Goal: Information Seeking & Learning: Learn about a topic

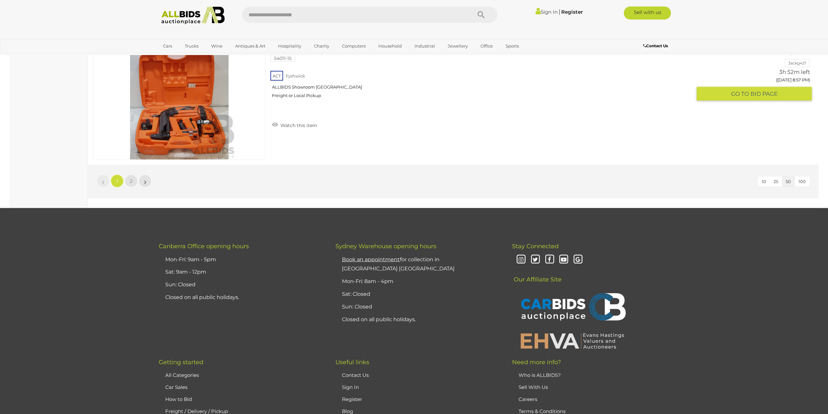
scroll to position [6264, 0]
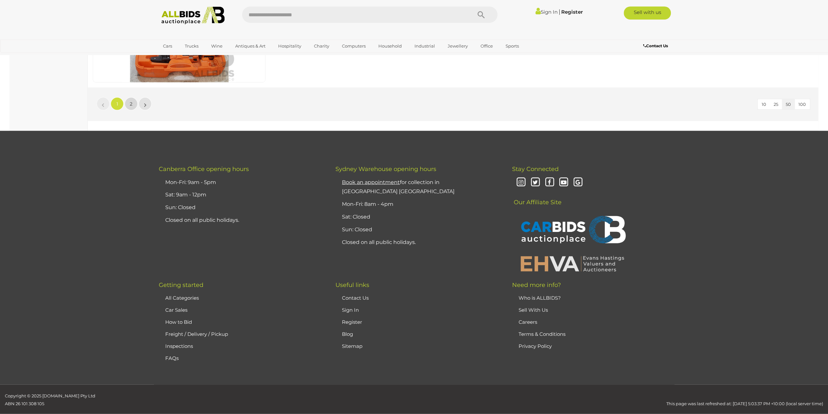
click at [131, 97] on link "2" at bounding box center [131, 103] width 13 height 13
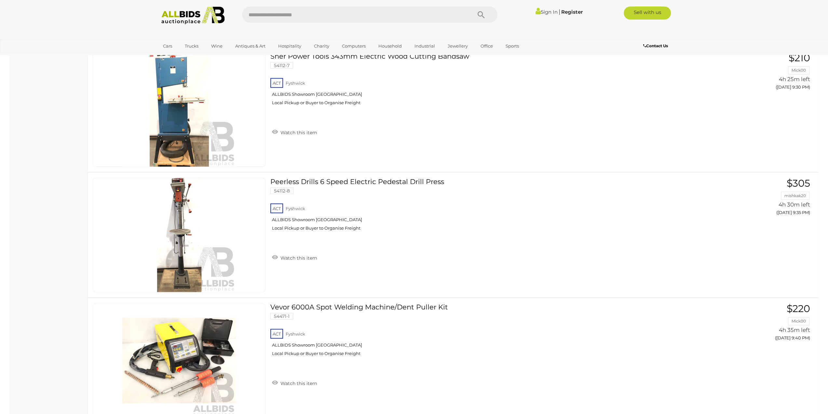
scroll to position [1519, 0]
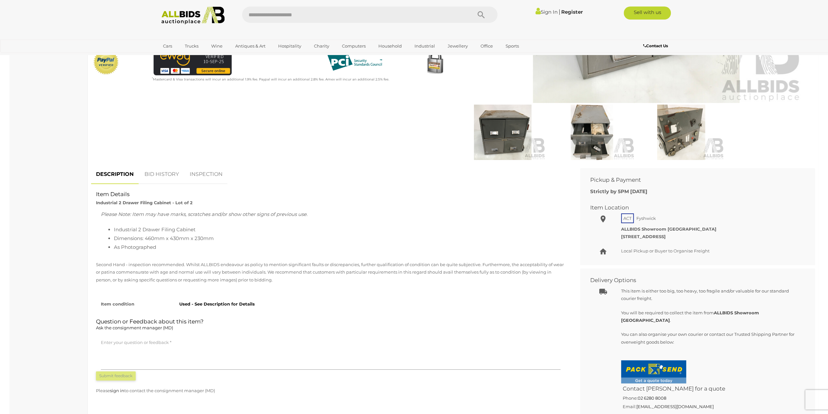
scroll to position [195, 0]
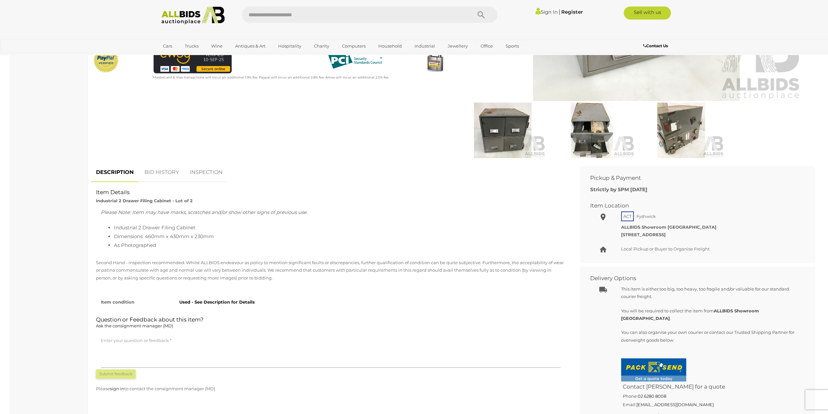
click at [591, 122] on img at bounding box center [592, 130] width 86 height 55
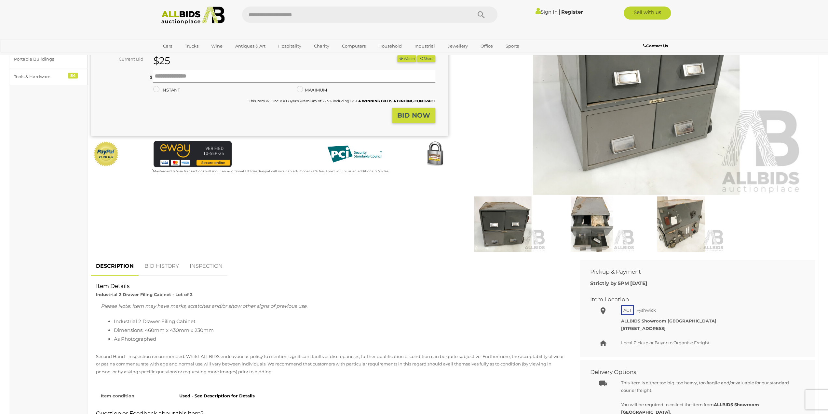
scroll to position [163, 0]
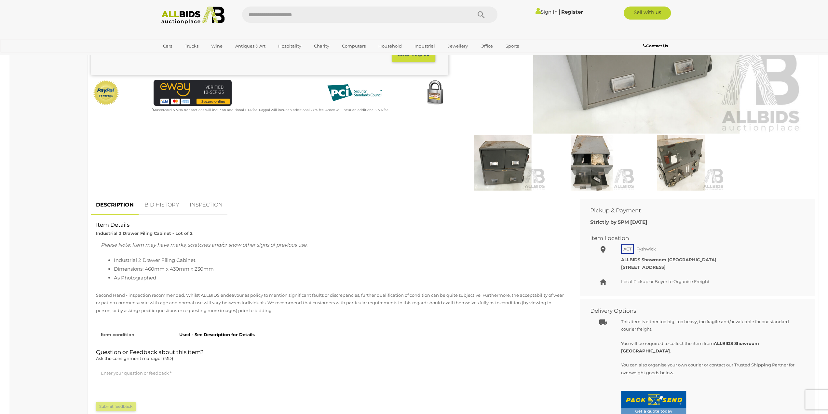
click at [687, 150] on img at bounding box center [681, 162] width 86 height 55
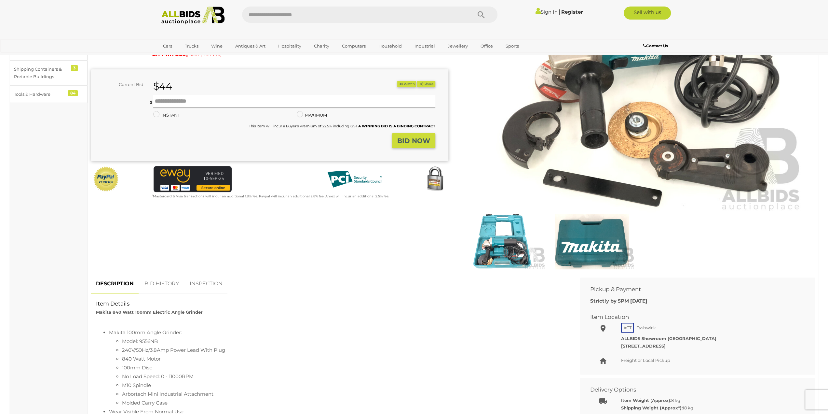
scroll to position [98, 0]
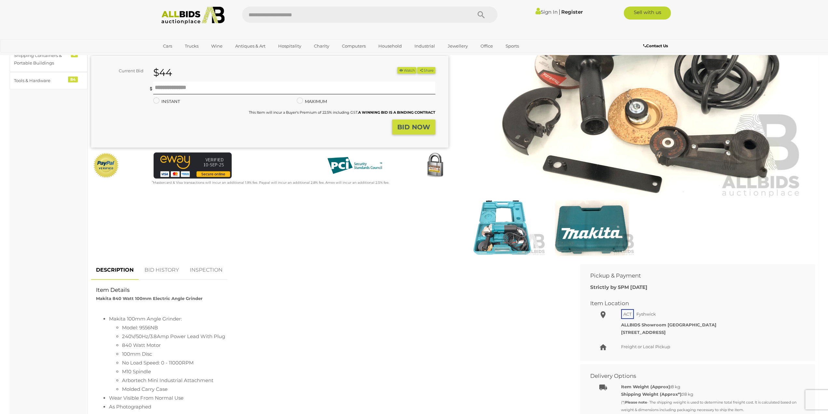
click at [515, 226] on img at bounding box center [503, 227] width 86 height 55
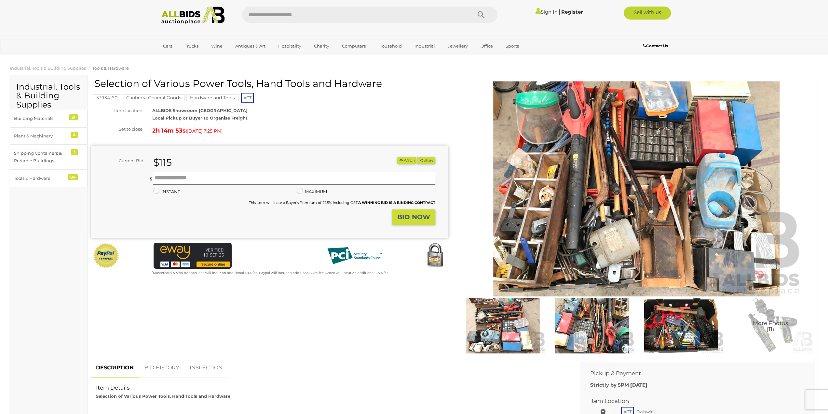
click at [585, 317] on img at bounding box center [592, 325] width 86 height 55
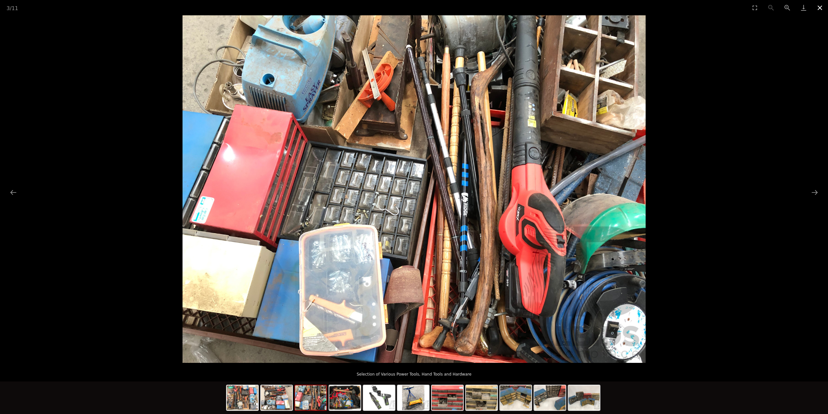
click at [816, 10] on button "Close gallery" at bounding box center [820, 7] width 16 height 15
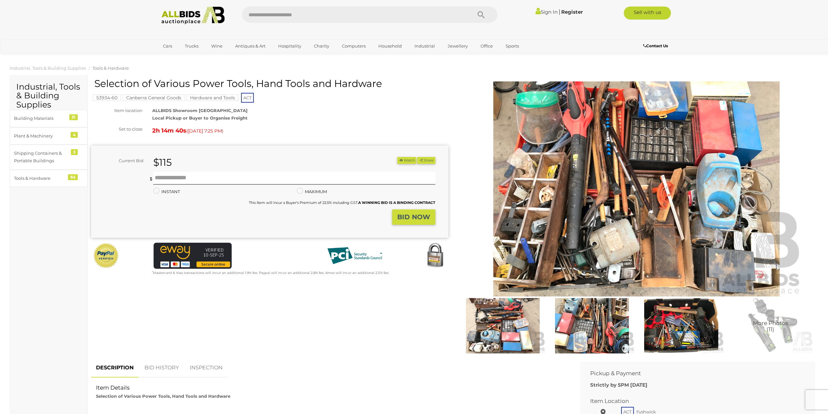
click at [679, 308] on img at bounding box center [681, 325] width 86 height 55
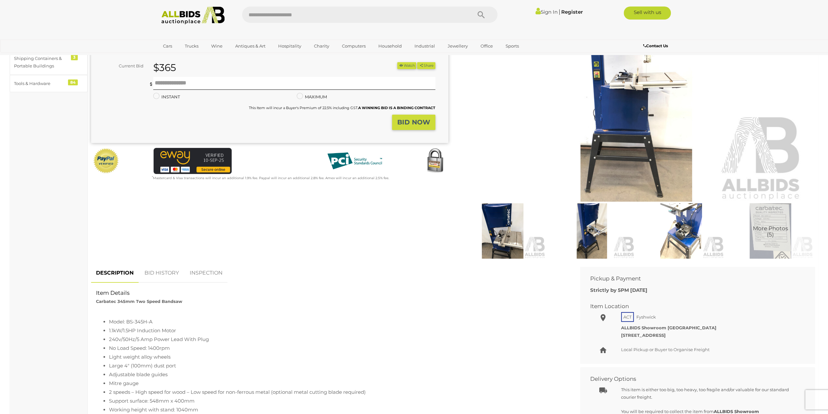
scroll to position [33, 0]
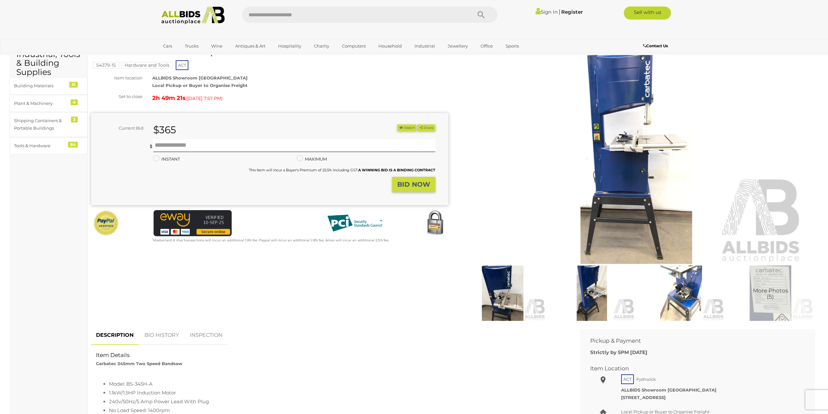
click at [588, 285] on img at bounding box center [592, 292] width 86 height 55
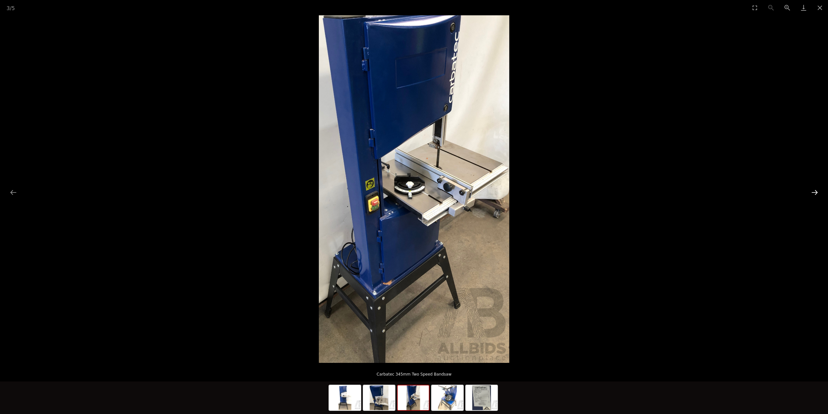
click at [815, 191] on button "Next slide" at bounding box center [815, 192] width 14 height 13
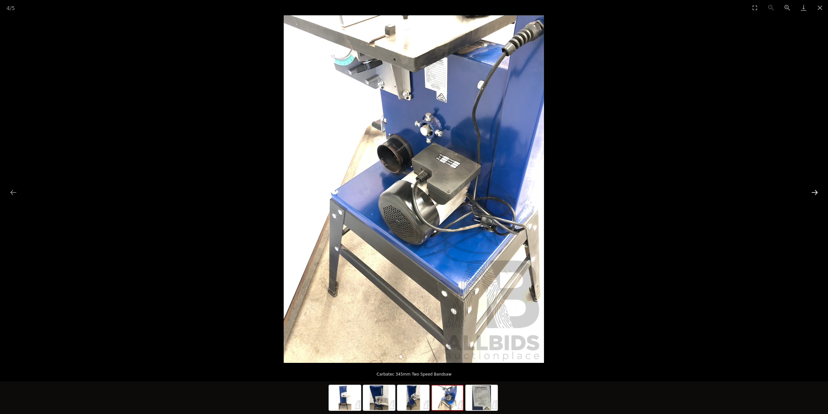
click at [815, 191] on button "Next slide" at bounding box center [815, 192] width 14 height 13
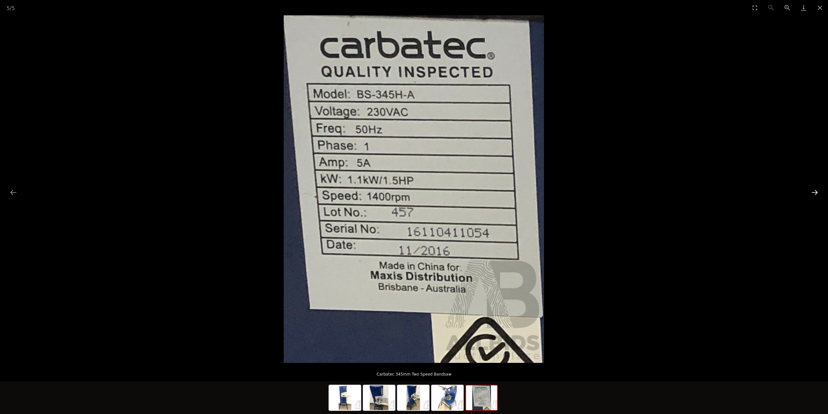
click at [815, 191] on button "Next slide" at bounding box center [815, 192] width 14 height 13
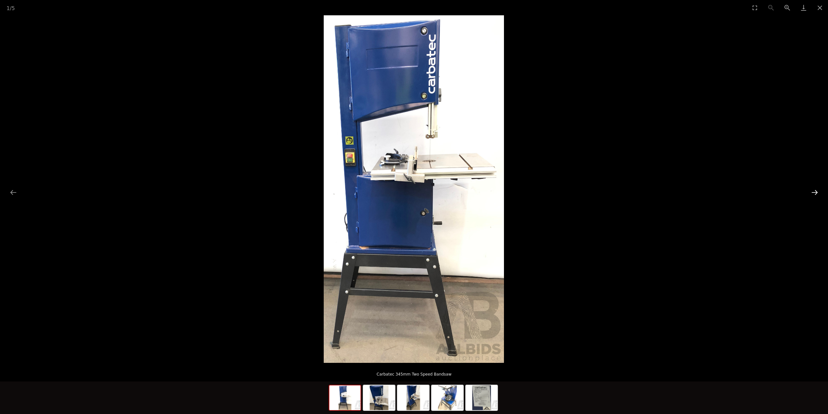
click at [815, 191] on button "Next slide" at bounding box center [815, 192] width 14 height 13
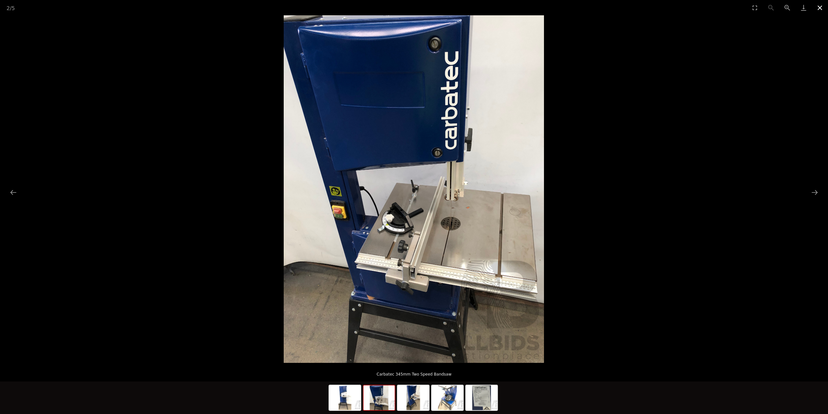
click at [820, 6] on button "Close gallery" at bounding box center [820, 7] width 16 height 15
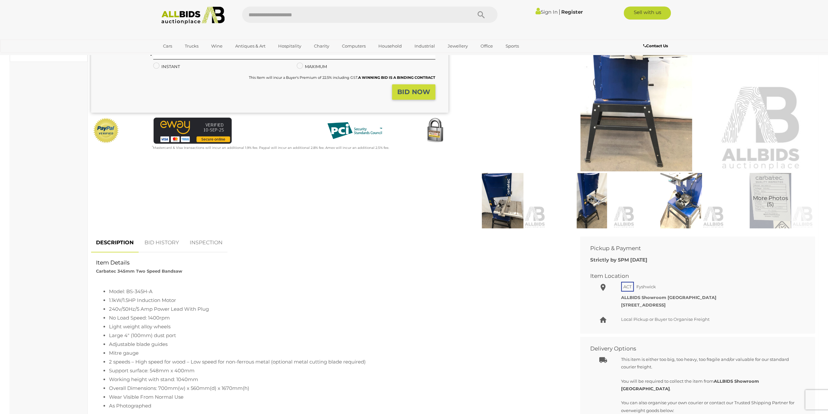
scroll to position [163, 0]
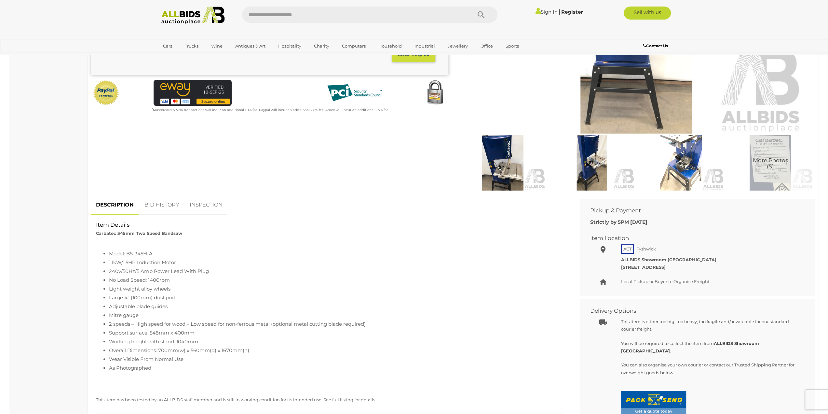
click at [771, 148] on img at bounding box center [771, 162] width 86 height 55
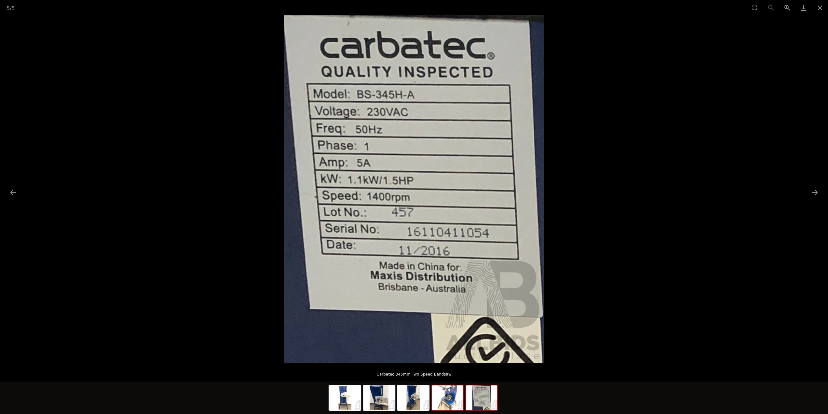
click at [451, 405] on img at bounding box center [447, 397] width 31 height 25
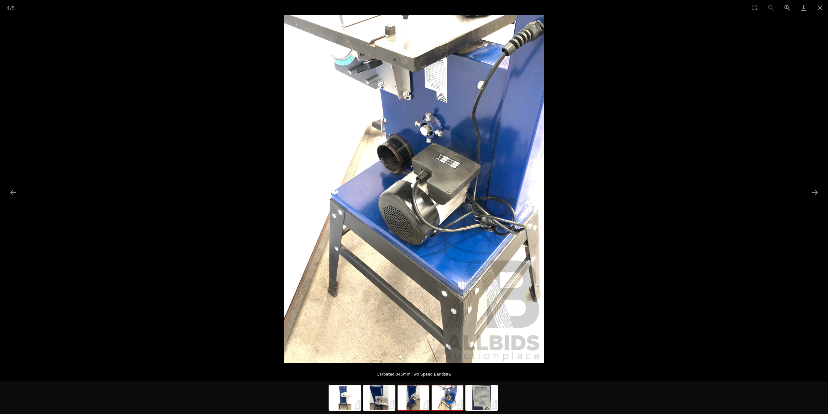
click at [411, 401] on img at bounding box center [413, 397] width 31 height 25
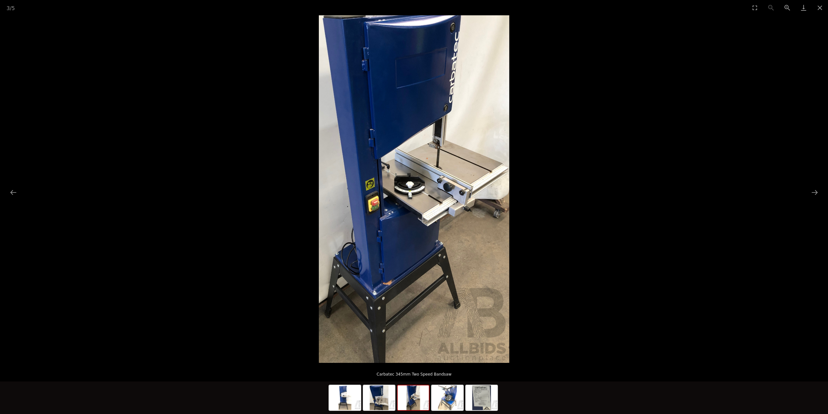
click at [396, 402] on div at bounding box center [414, 398] width 171 height 34
click at [817, 9] on button "Close gallery" at bounding box center [820, 7] width 16 height 15
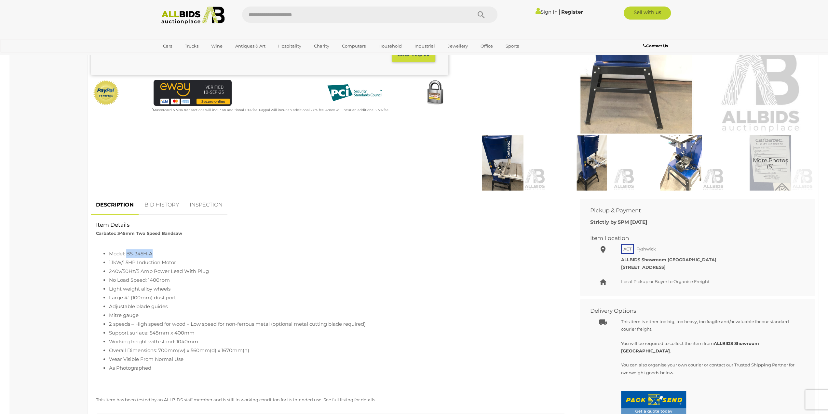
drag, startPoint x: 154, startPoint y: 255, endPoint x: 128, endPoint y: 256, distance: 26.7
click at [128, 256] on li "Model: BS-345H-A" at bounding box center [337, 253] width 457 height 9
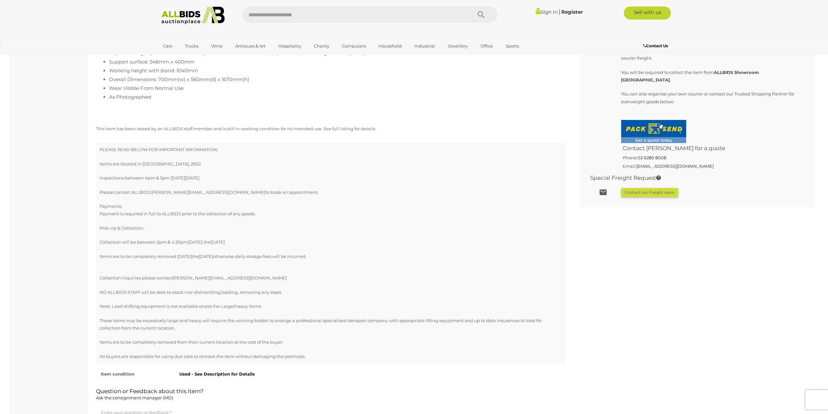
scroll to position [456, 0]
